Goal: Navigation & Orientation: Find specific page/section

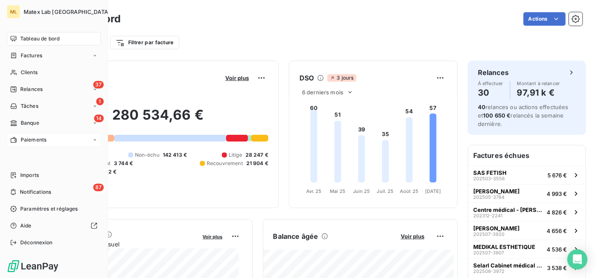
click at [27, 142] on span "Paiements" at bounding box center [34, 140] width 26 height 8
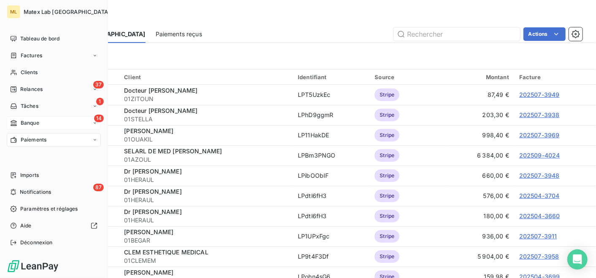
click at [54, 120] on div "14 Banque" at bounding box center [54, 122] width 94 height 13
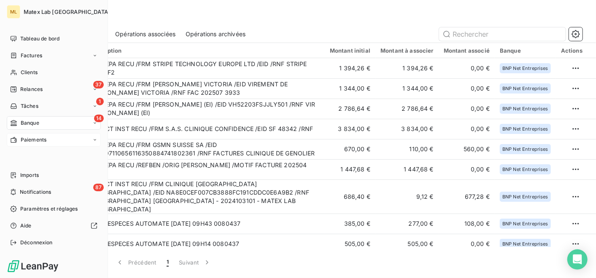
click at [48, 139] on div "Paiements" at bounding box center [54, 139] width 94 height 13
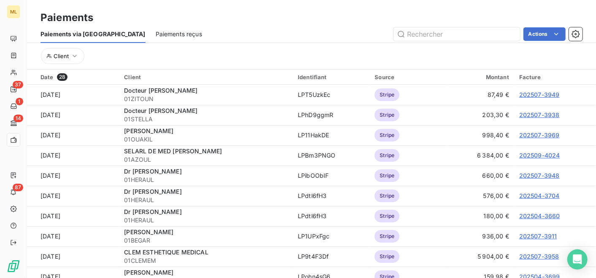
click at [314, 26] on div "Paiements via le Portail Paiements reçus Actions" at bounding box center [311, 34] width 569 height 18
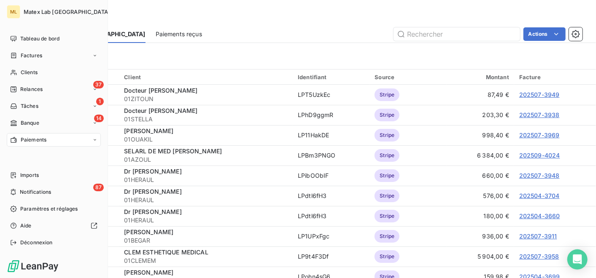
click at [32, 142] on span "Paiements" at bounding box center [34, 140] width 26 height 8
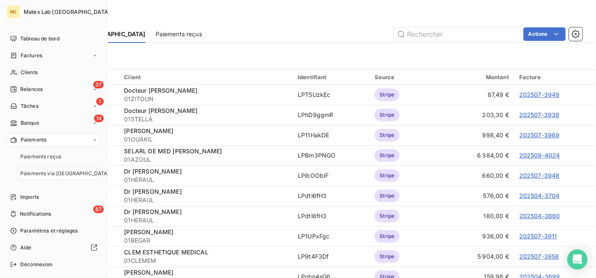
click at [31, 138] on span "Paiements" at bounding box center [34, 140] width 26 height 8
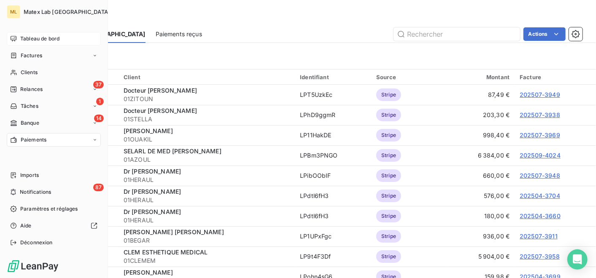
click at [42, 36] on span "Tableau de bord" at bounding box center [39, 39] width 39 height 8
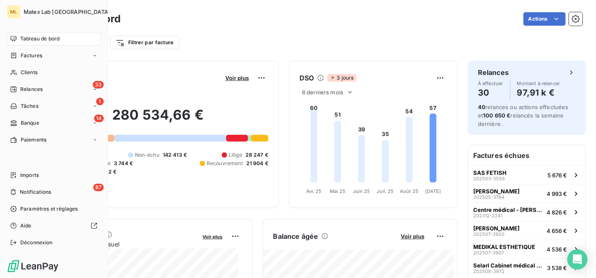
click at [32, 38] on span "Tableau de bord" at bounding box center [39, 39] width 39 height 8
click at [34, 138] on span "Paiements" at bounding box center [34, 140] width 26 height 8
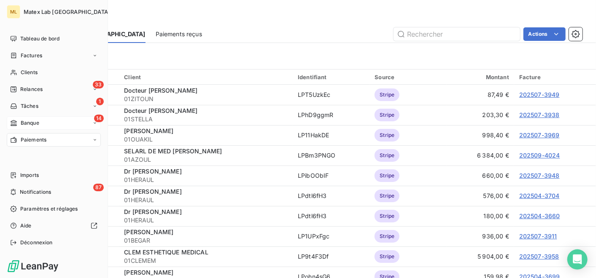
click at [44, 119] on div "14 Banque" at bounding box center [54, 122] width 94 height 13
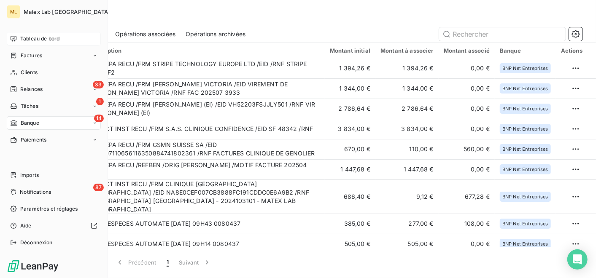
click at [43, 32] on div "Tableau de bord" at bounding box center [54, 38] width 94 height 13
click at [46, 35] on span "Tableau de bord" at bounding box center [39, 39] width 39 height 8
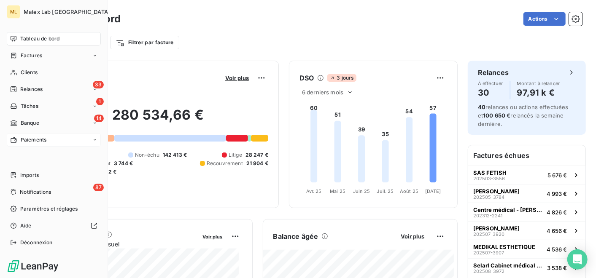
click at [32, 139] on span "Paiements" at bounding box center [34, 140] width 26 height 8
